Goal: Information Seeking & Learning: Learn about a topic

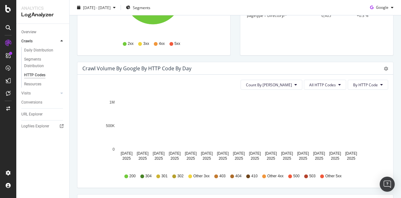
scroll to position [156, 0]
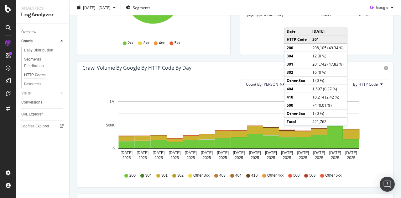
click at [349, 131] on rect "A chart." at bounding box center [351, 133] width 16 height 9
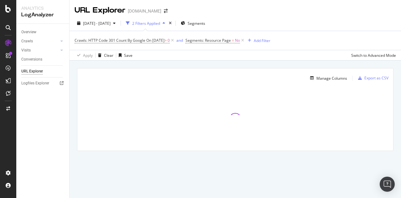
click at [349, 131] on div at bounding box center [235, 119] width 316 height 63
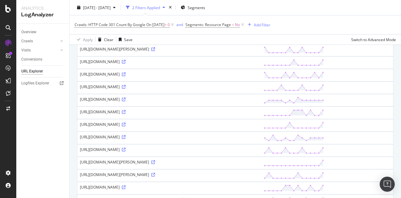
scroll to position [568, 0]
